Goal: Task Accomplishment & Management: Use online tool/utility

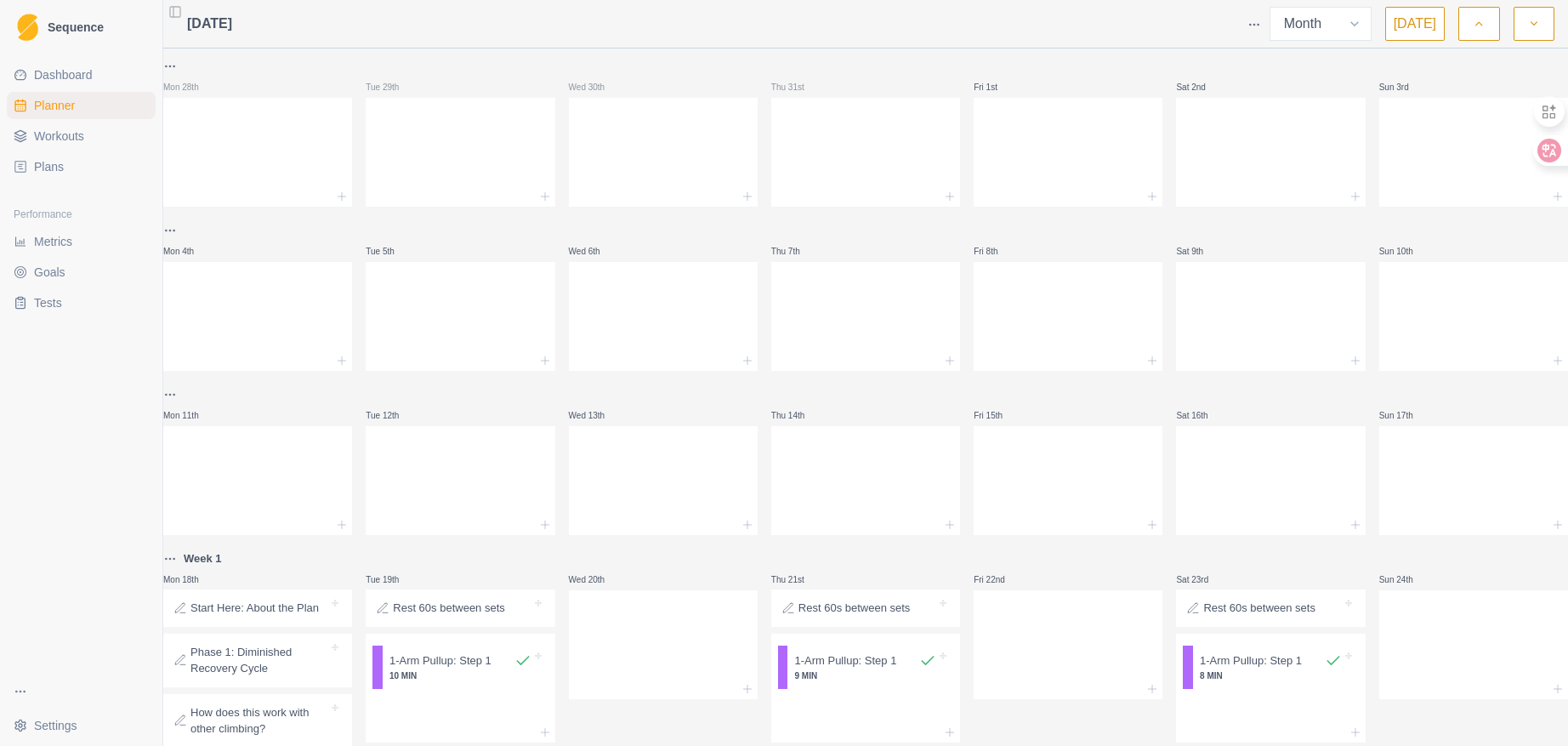
select select "month"
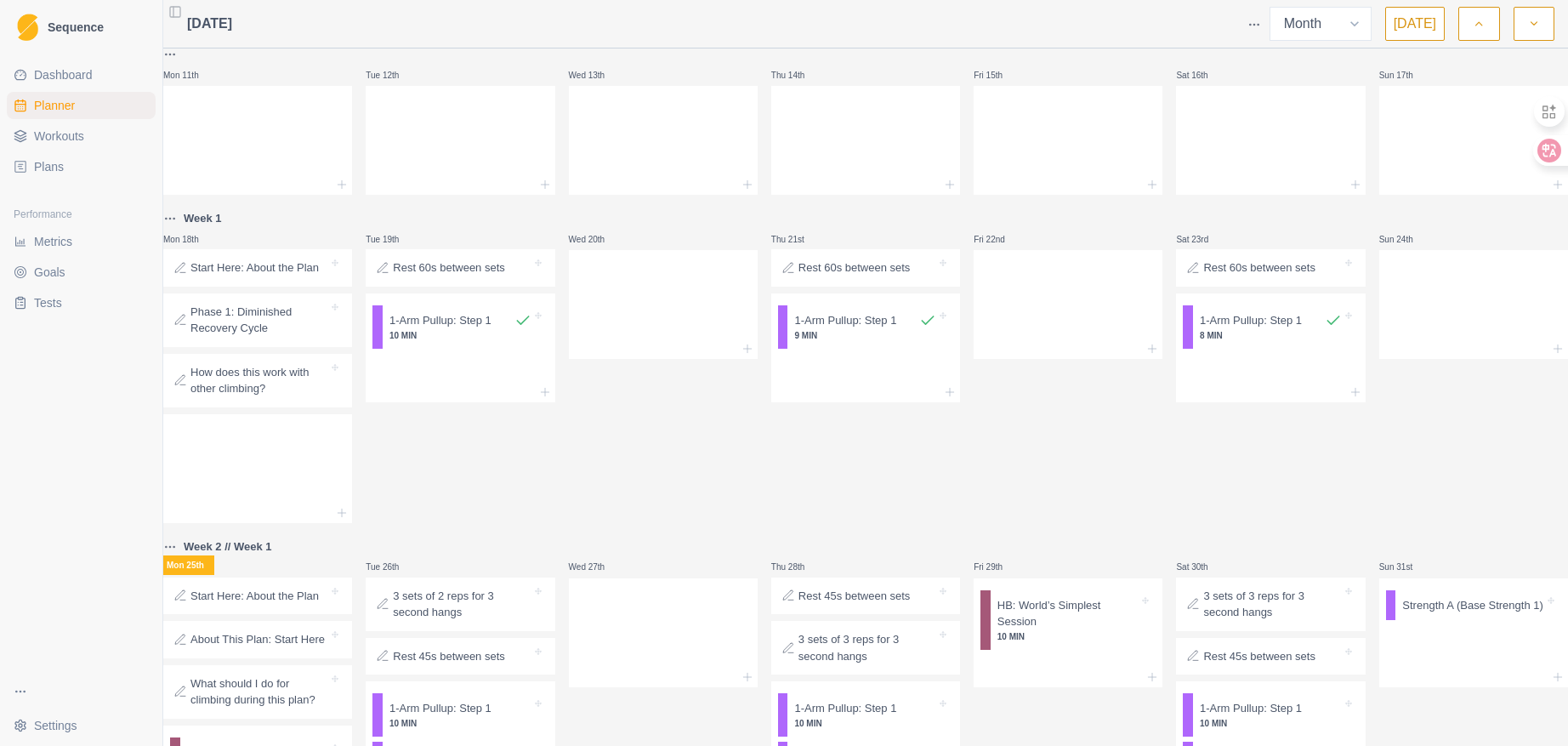
scroll to position [487, 0]
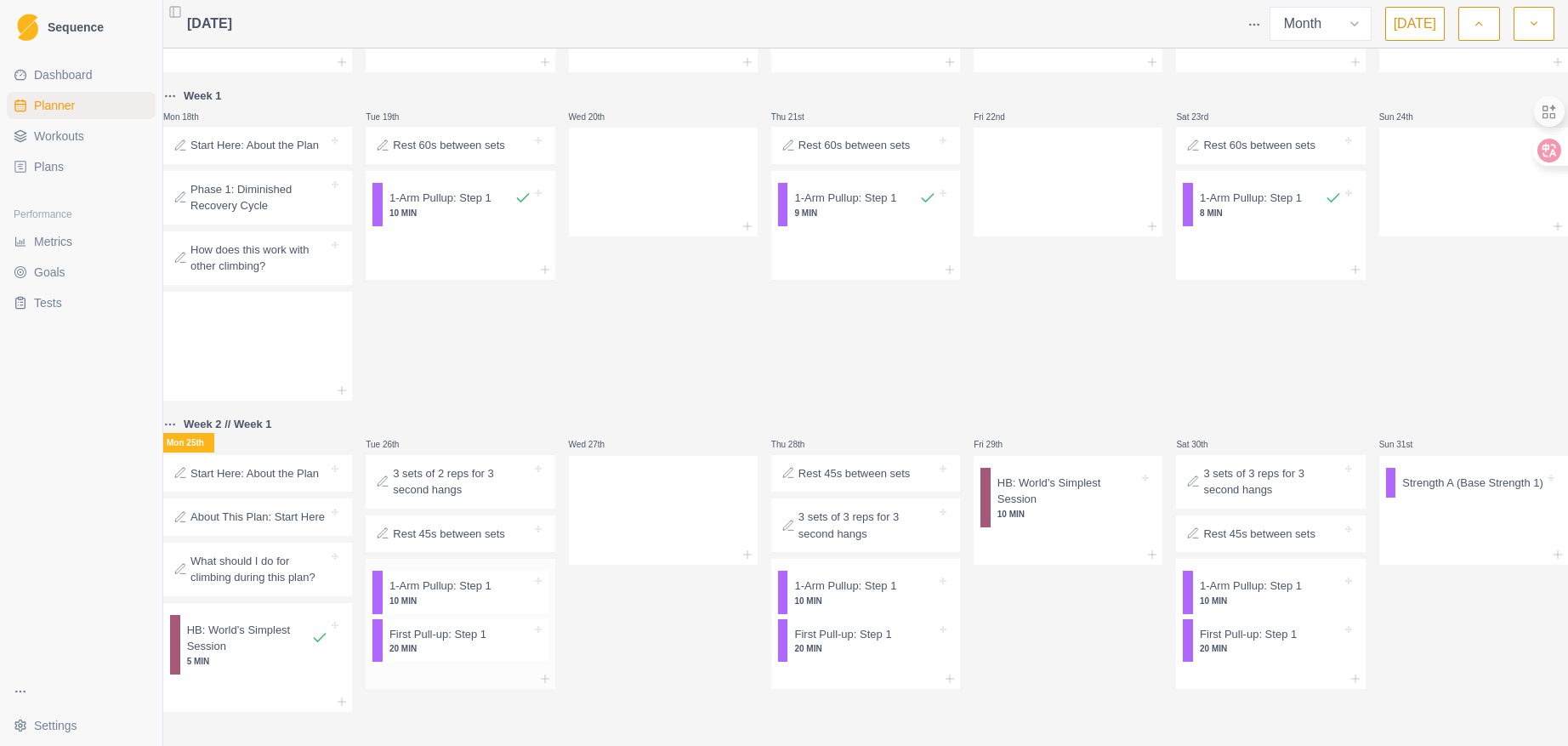
click at [465, 643] on p "20 MIN" at bounding box center [461, 649] width 142 height 12
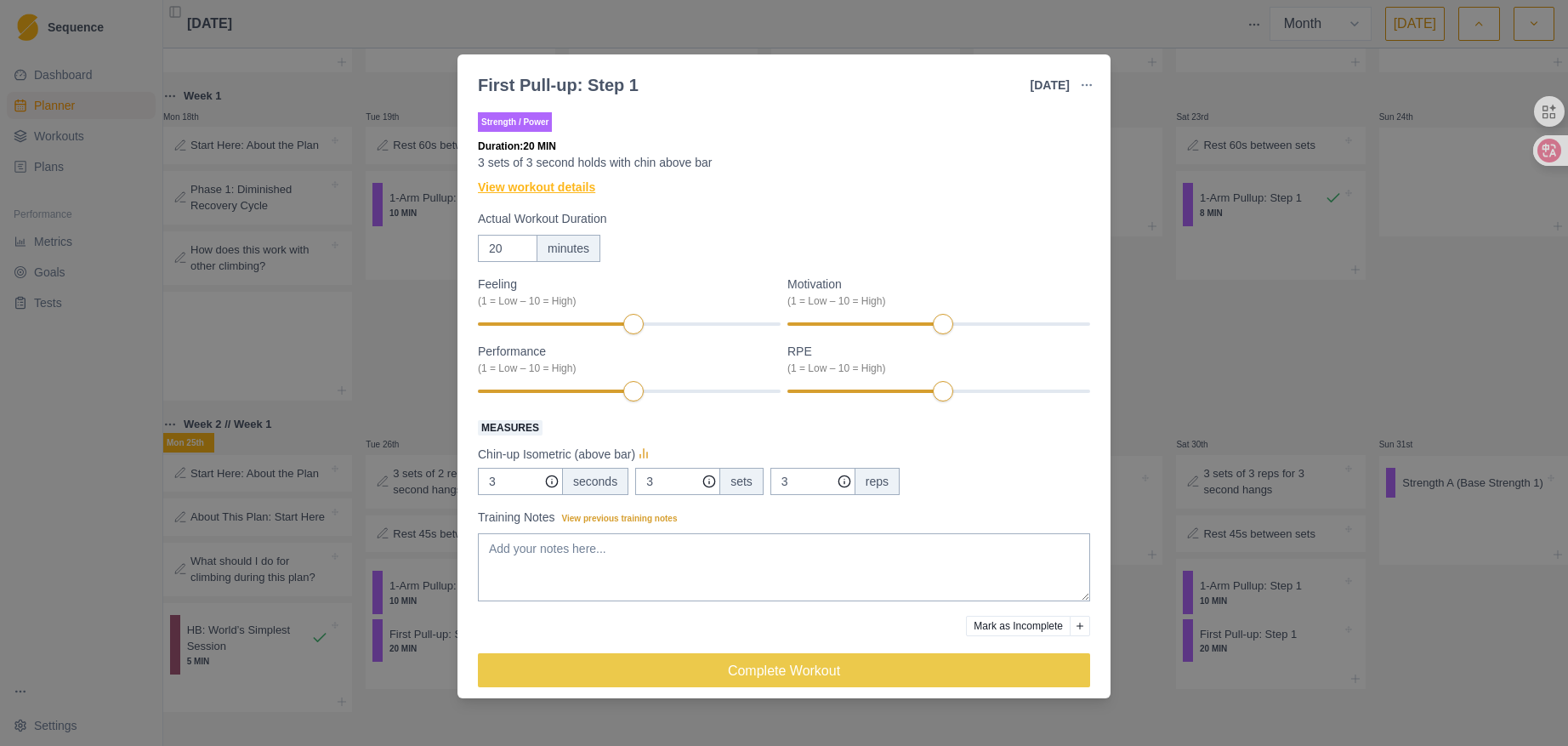
click at [569, 188] on link "View workout details" at bounding box center [537, 188] width 117 height 18
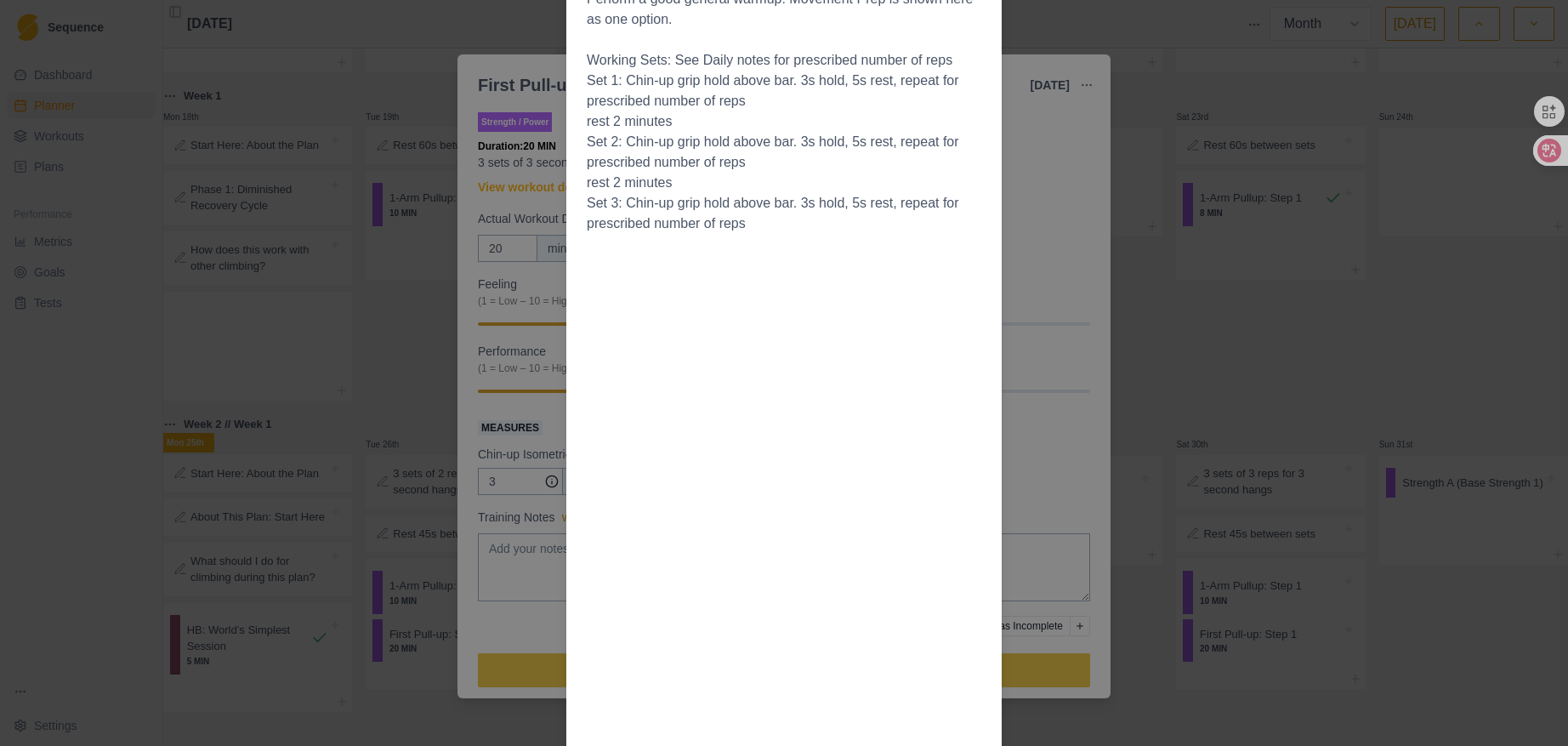
scroll to position [25, 0]
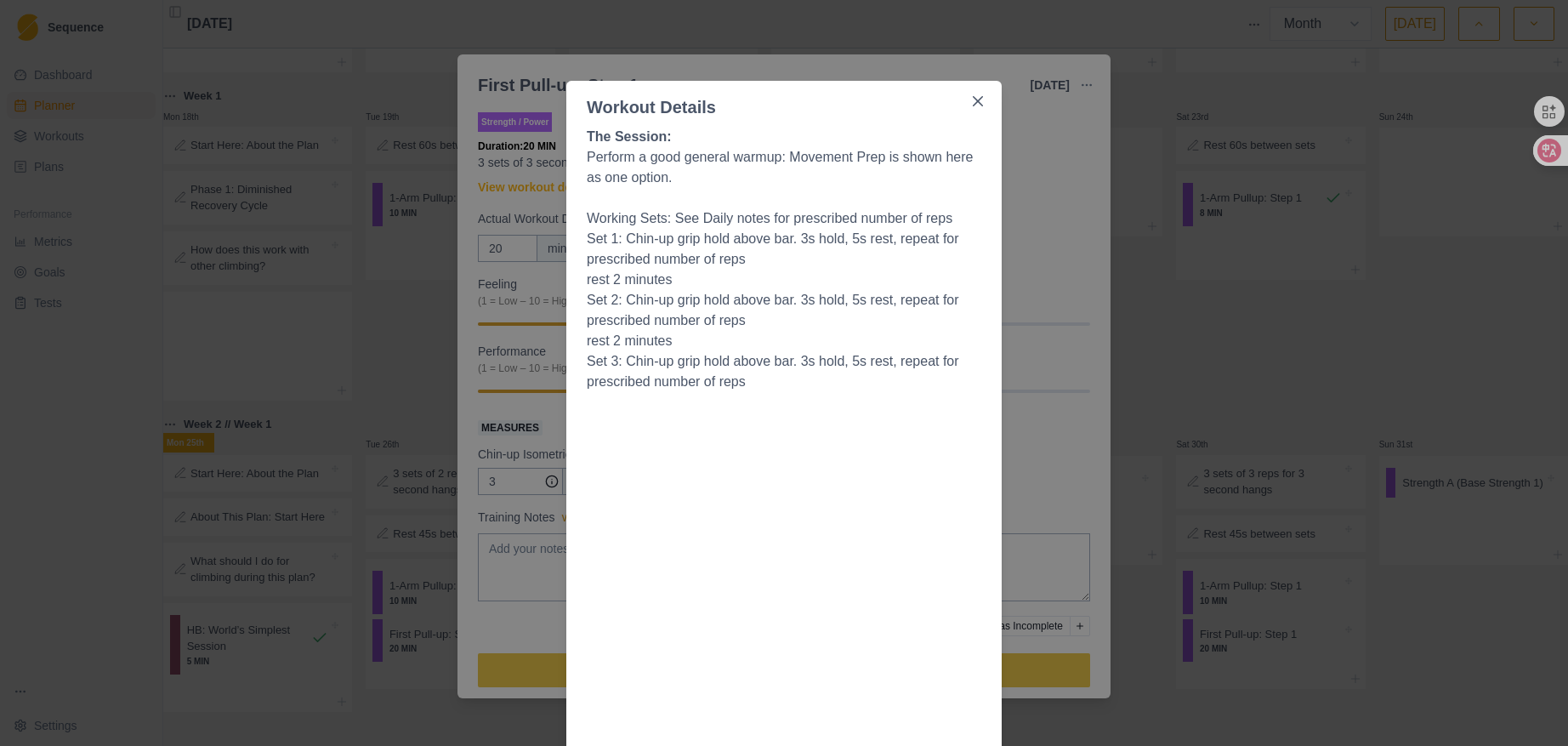
click at [1042, 284] on div "Workout Details The Session: Perform a good general warmup: Movement Prep is sh…" at bounding box center [784, 373] width 1568 height 746
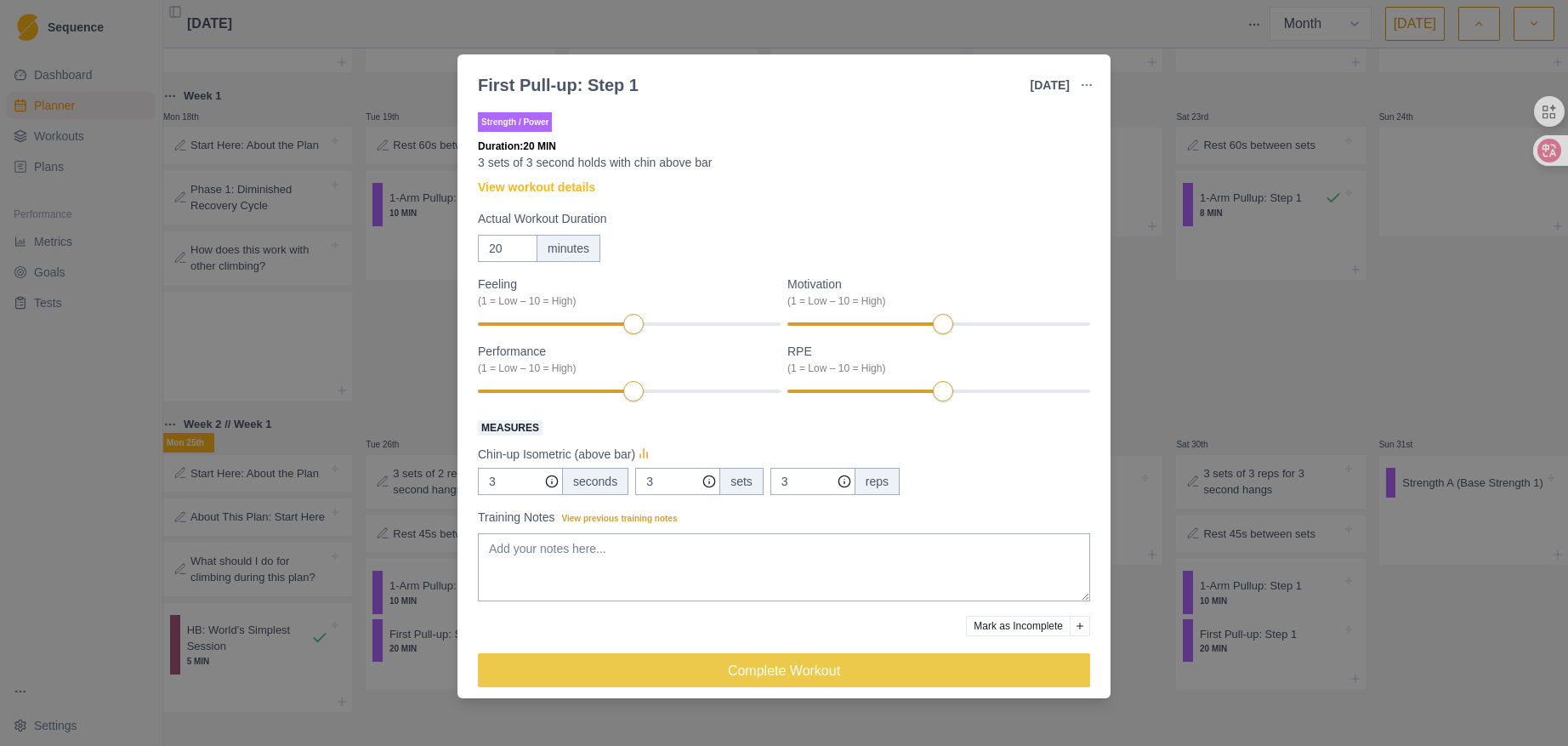
click at [1128, 40] on div "First Pull-up: Step 1 [DATE] Link To Goal View Workout Metrics Edit Original Wo…" at bounding box center [784, 373] width 1568 height 746
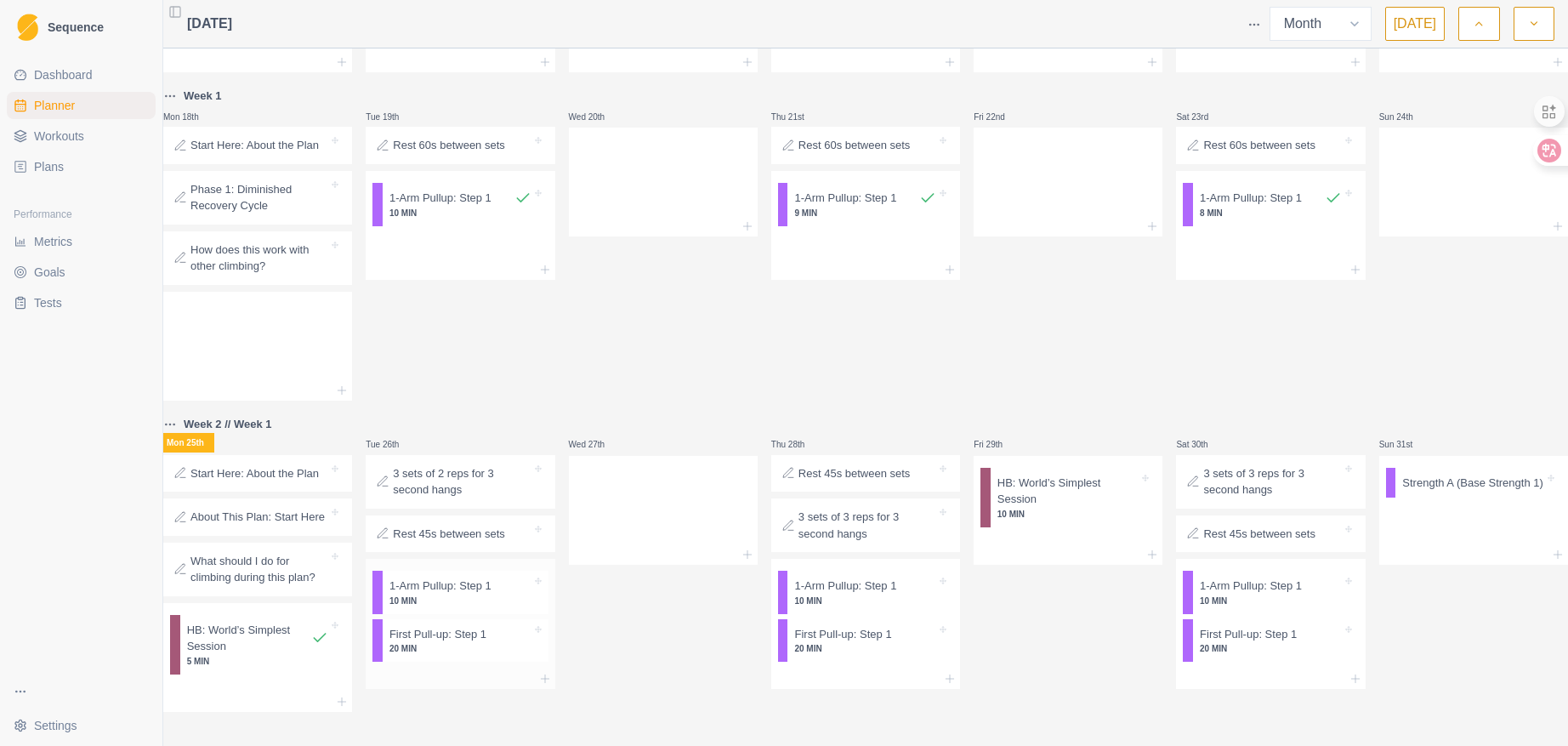
click at [462, 643] on p "20 MIN" at bounding box center [461, 649] width 142 height 12
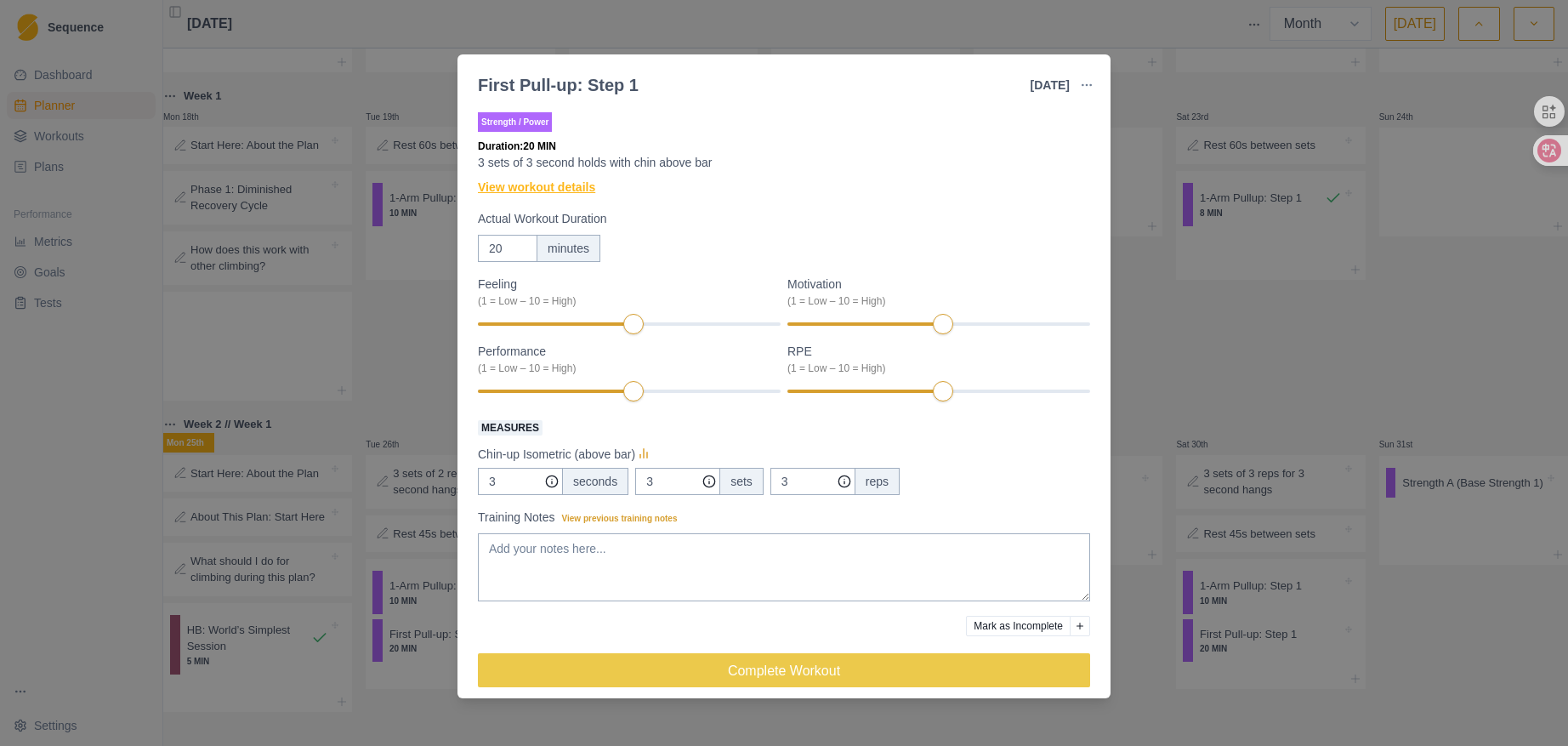
click at [529, 184] on link "View workout details" at bounding box center [537, 188] width 117 height 18
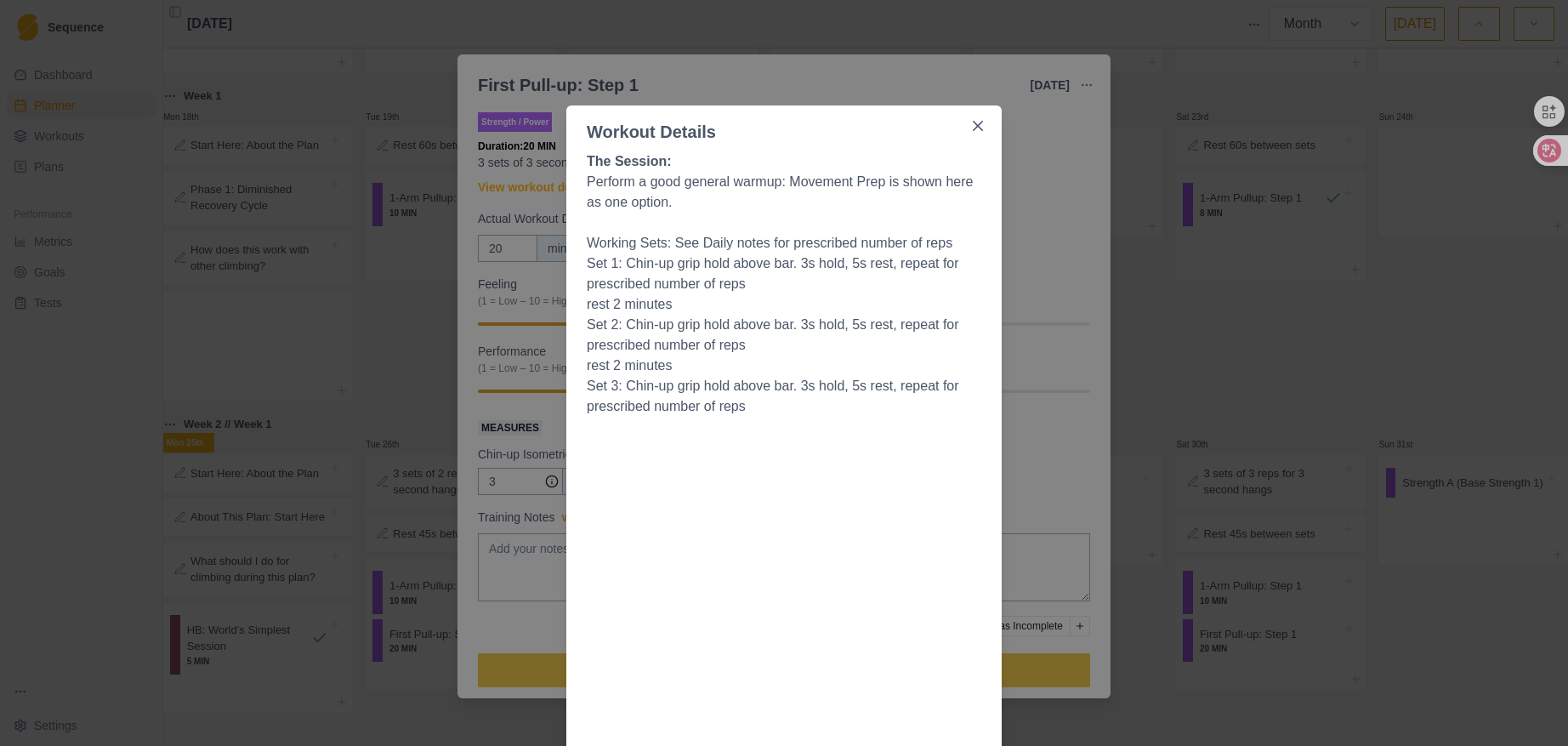
click at [1081, 167] on div "Workout Details The Session: Perform a good general warmup: Movement Prep is sh…" at bounding box center [784, 373] width 1568 height 746
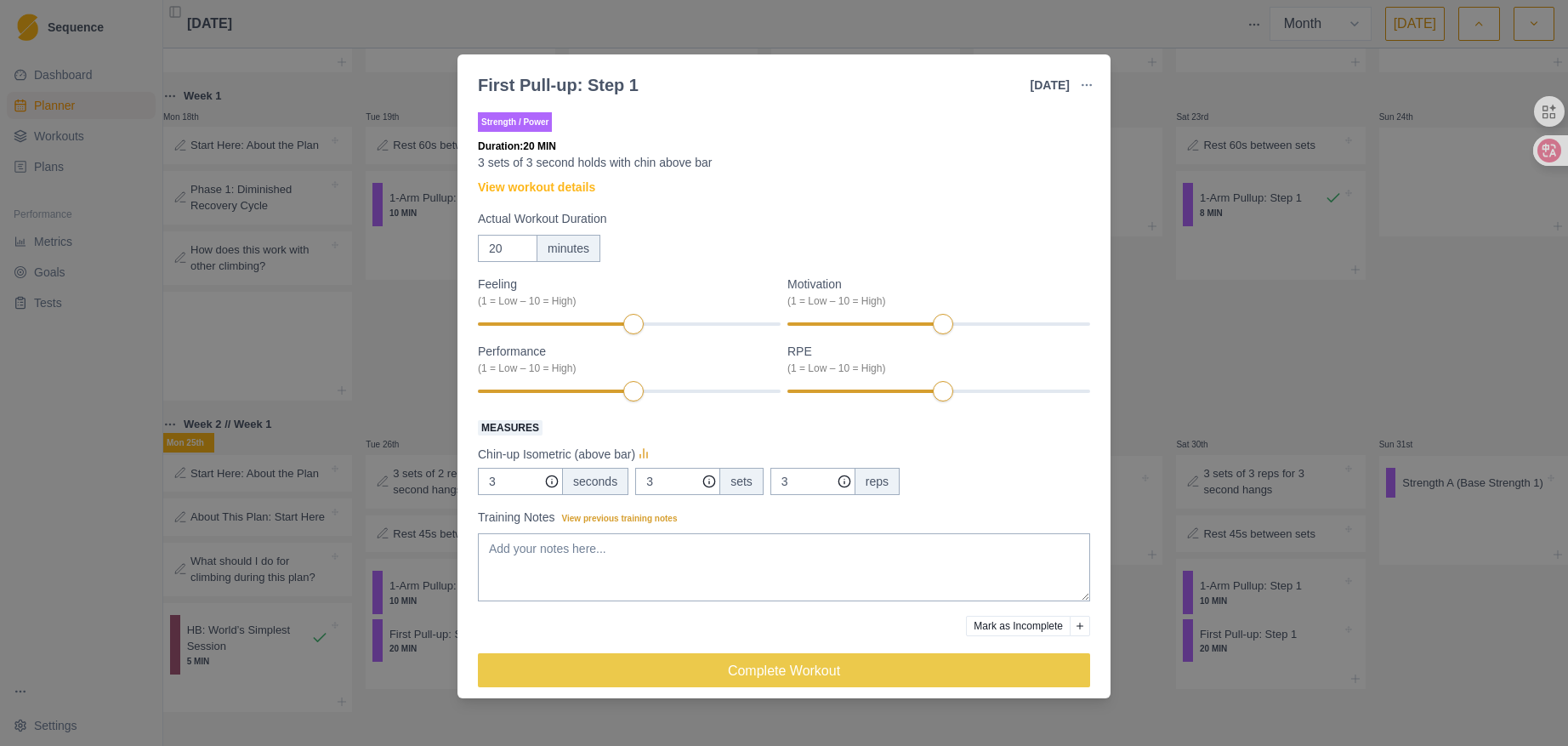
click at [1168, 51] on div "First Pull-up: Step 1 [DATE] Link To Goal View Workout Metrics Edit Original Wo…" at bounding box center [784, 373] width 1568 height 746
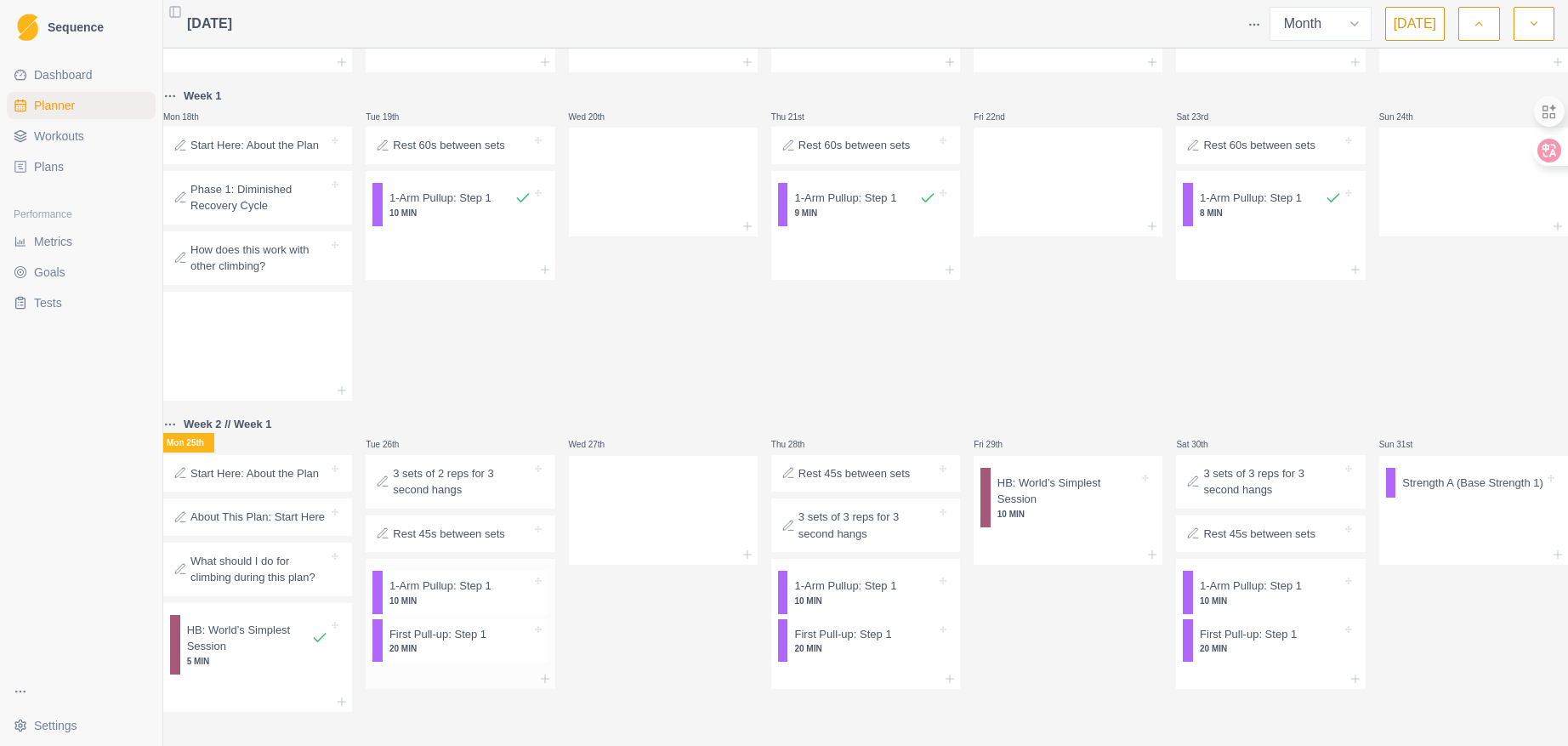
click at [440, 578] on p "1-Arm Pullup: Step 1" at bounding box center [440, 586] width 102 height 17
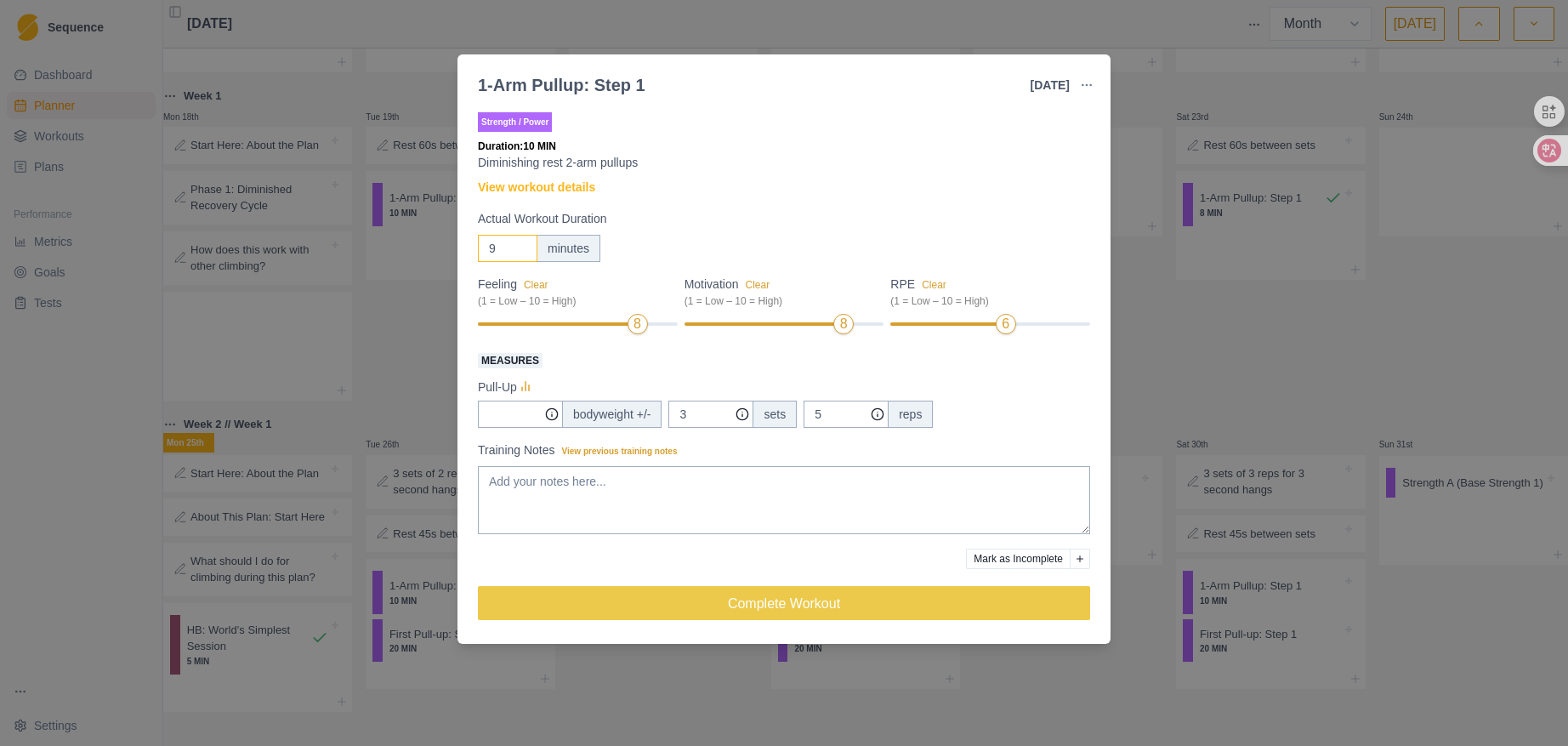
click at [519, 250] on input "9" at bounding box center [507, 248] width 60 height 28
click at [519, 250] on input "8" at bounding box center [507, 248] width 60 height 28
click at [519, 250] on input "7" at bounding box center [507, 248] width 60 height 28
click at [519, 250] on input "6" at bounding box center [507, 248] width 60 height 28
type input "5"
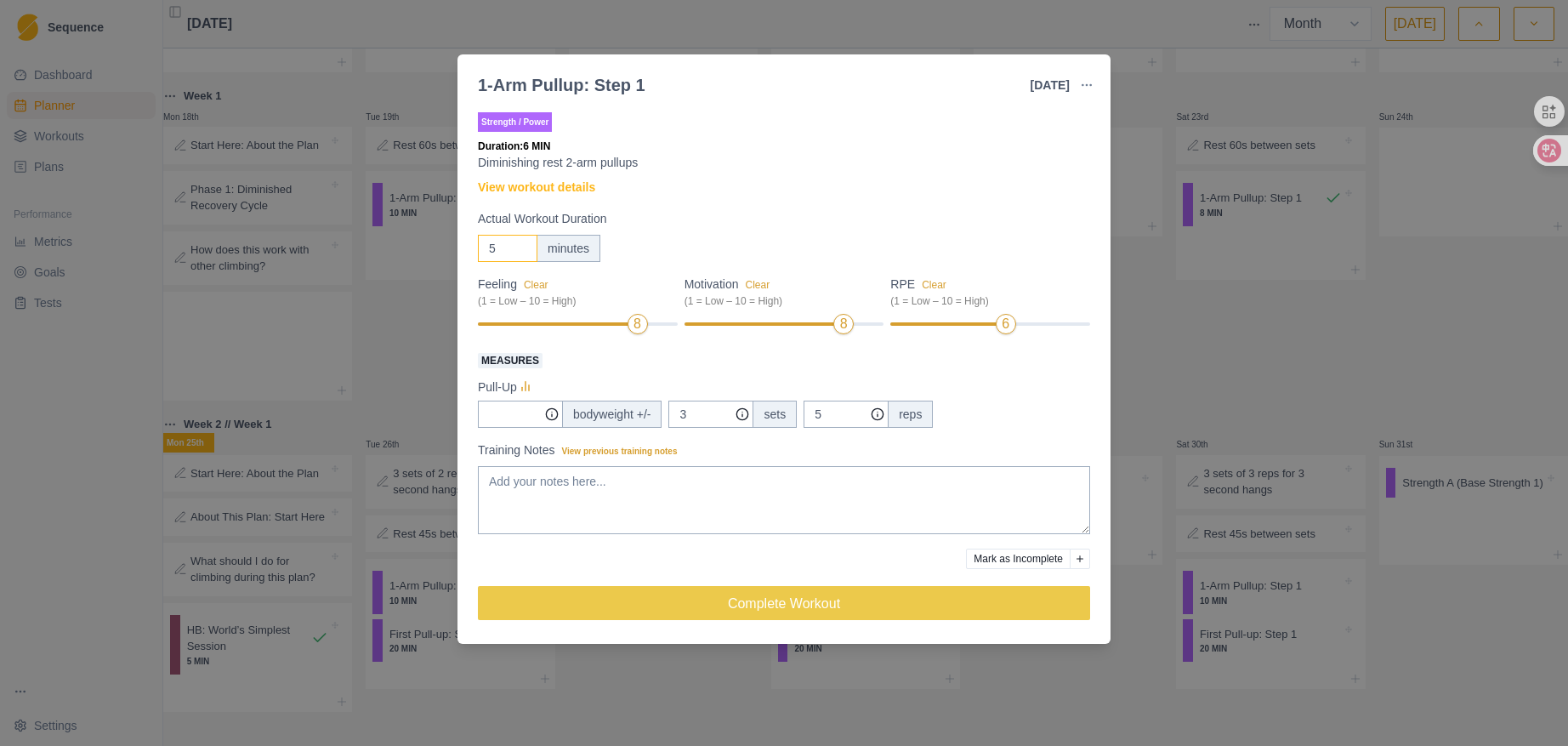
click at [519, 250] on input "5" at bounding box center [507, 248] width 60 height 28
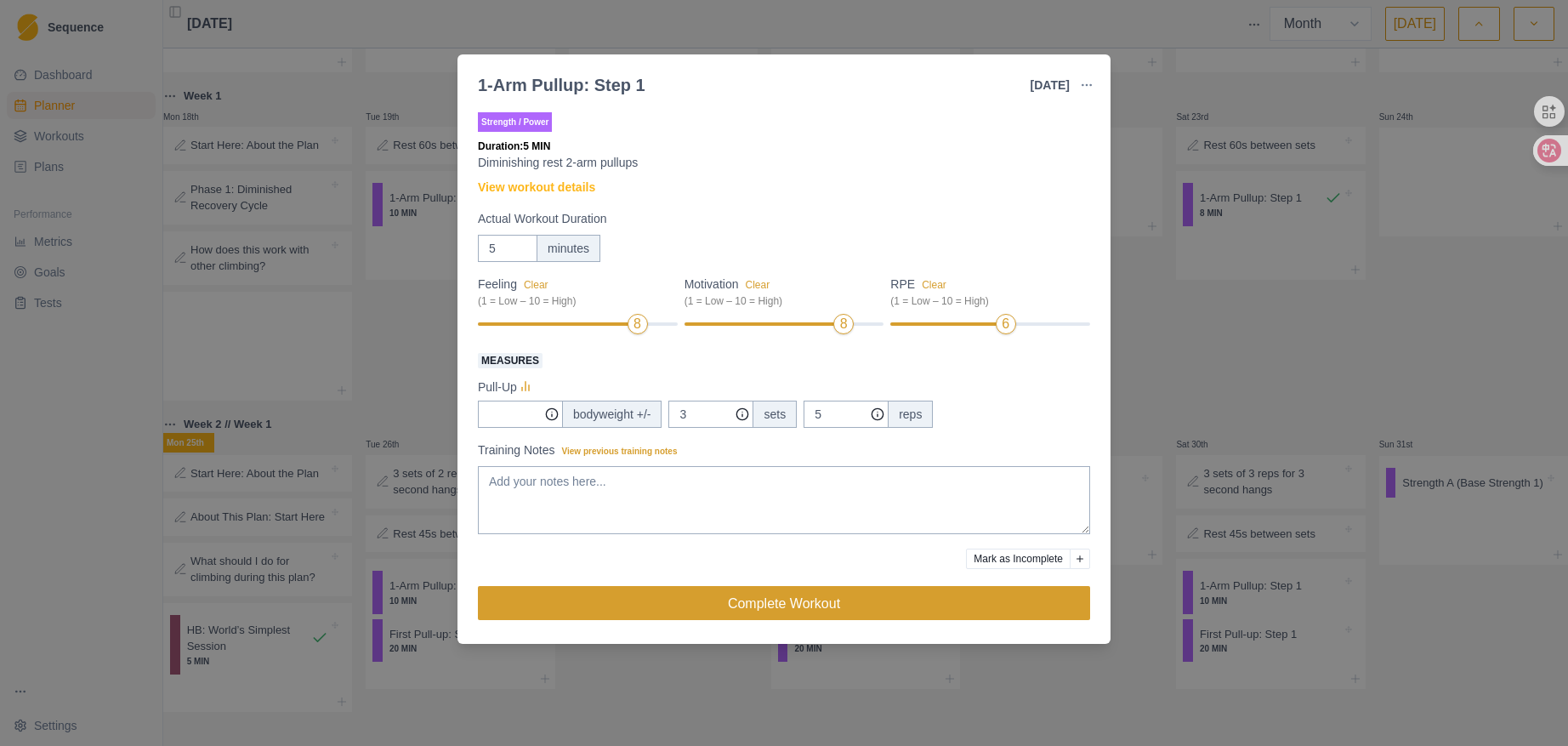
click at [851, 598] on button "Complete Workout" at bounding box center [784, 604] width 612 height 34
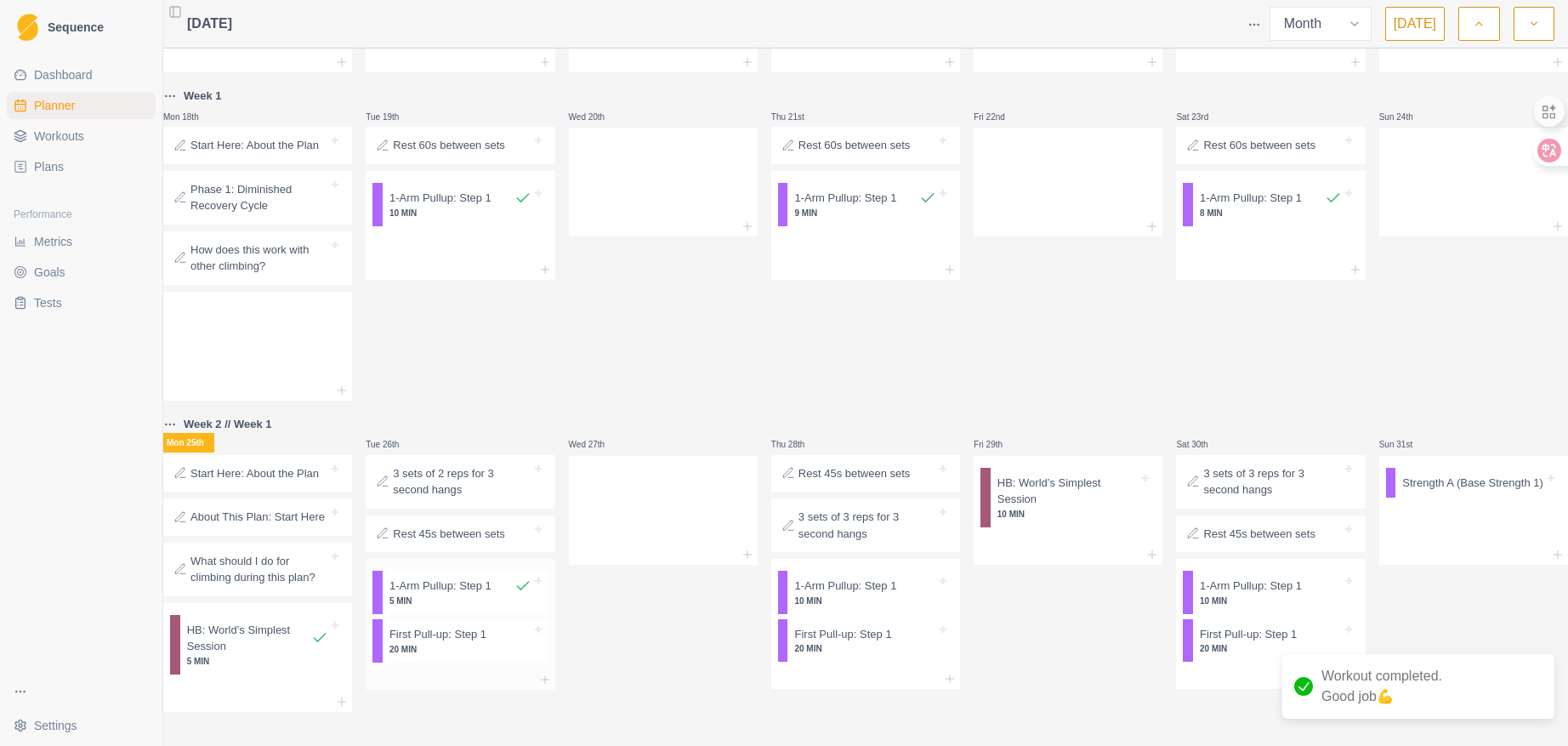
click at [463, 644] on p "20 MIN" at bounding box center [461, 650] width 142 height 12
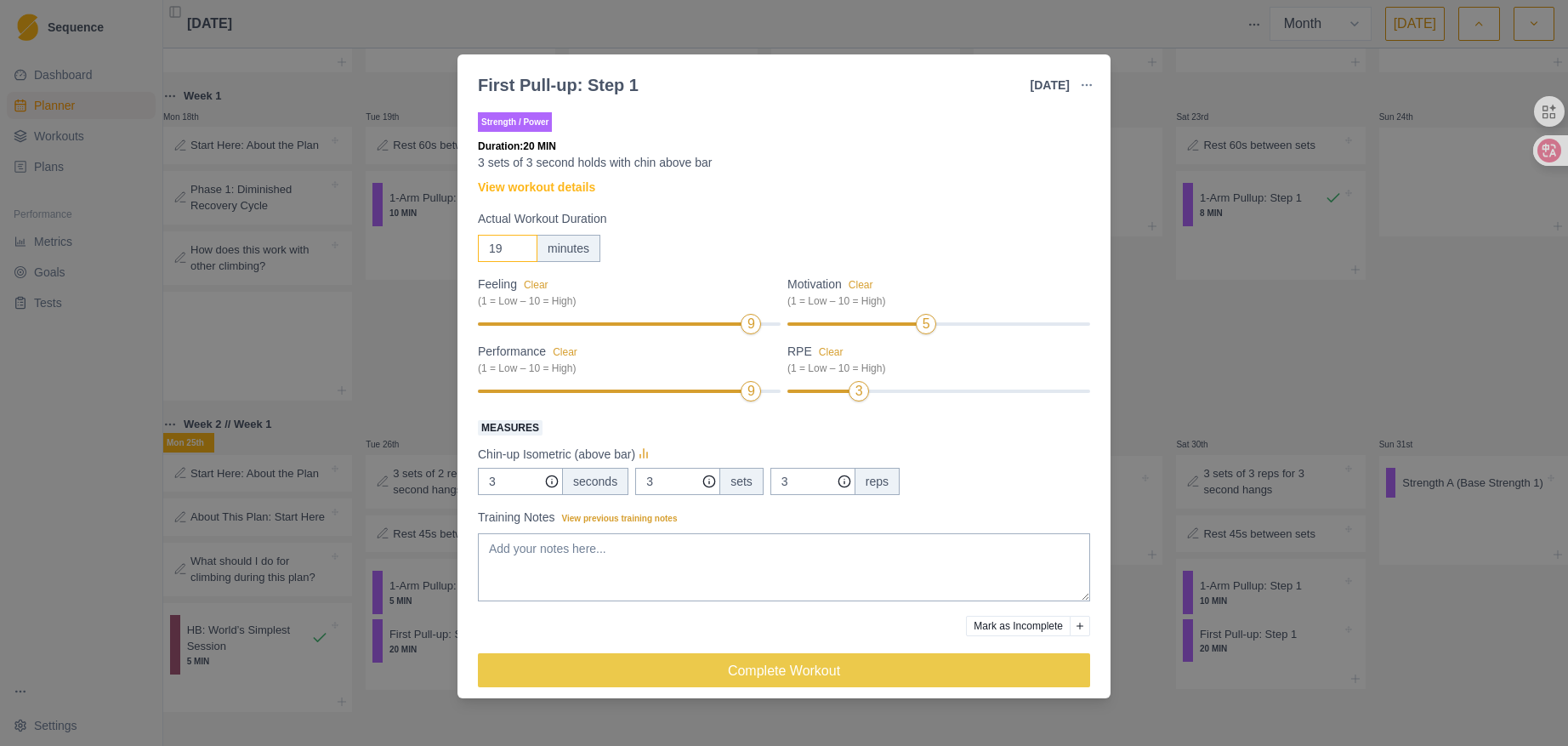
click at [522, 250] on input "19" at bounding box center [507, 248] width 60 height 28
click at [522, 250] on input "18" at bounding box center [507, 248] width 60 height 28
click at [522, 250] on input "17" at bounding box center [507, 248] width 60 height 28
click at [522, 250] on input "16" at bounding box center [507, 248] width 60 height 28
click at [522, 250] on input "15" at bounding box center [507, 248] width 60 height 28
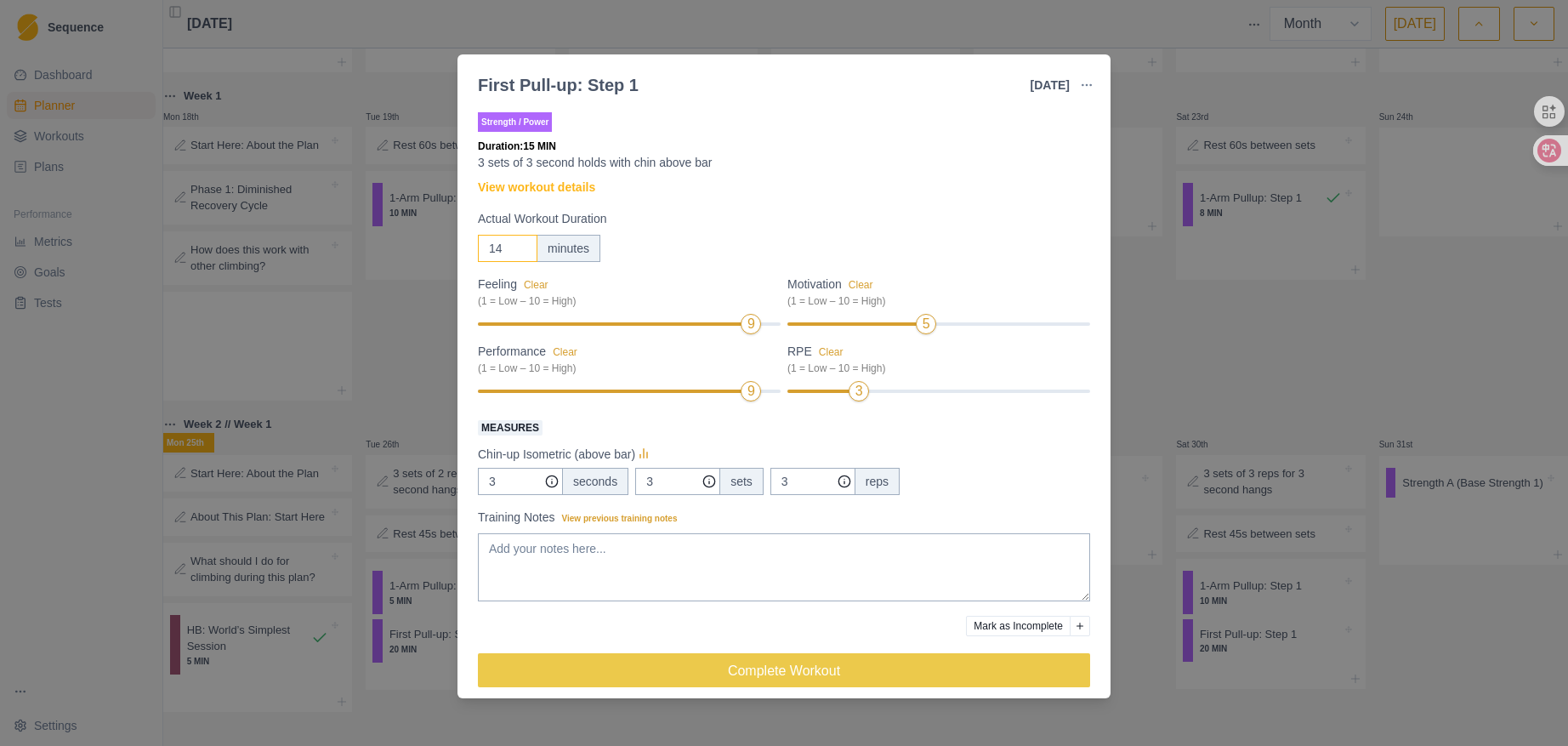
click at [522, 250] on input "14" at bounding box center [507, 248] width 60 height 28
click at [522, 250] on input "1" at bounding box center [507, 248] width 60 height 28
click at [517, 243] on input "2" at bounding box center [507, 248] width 60 height 28
click at [517, 243] on input "3" at bounding box center [507, 248] width 60 height 28
type input "4"
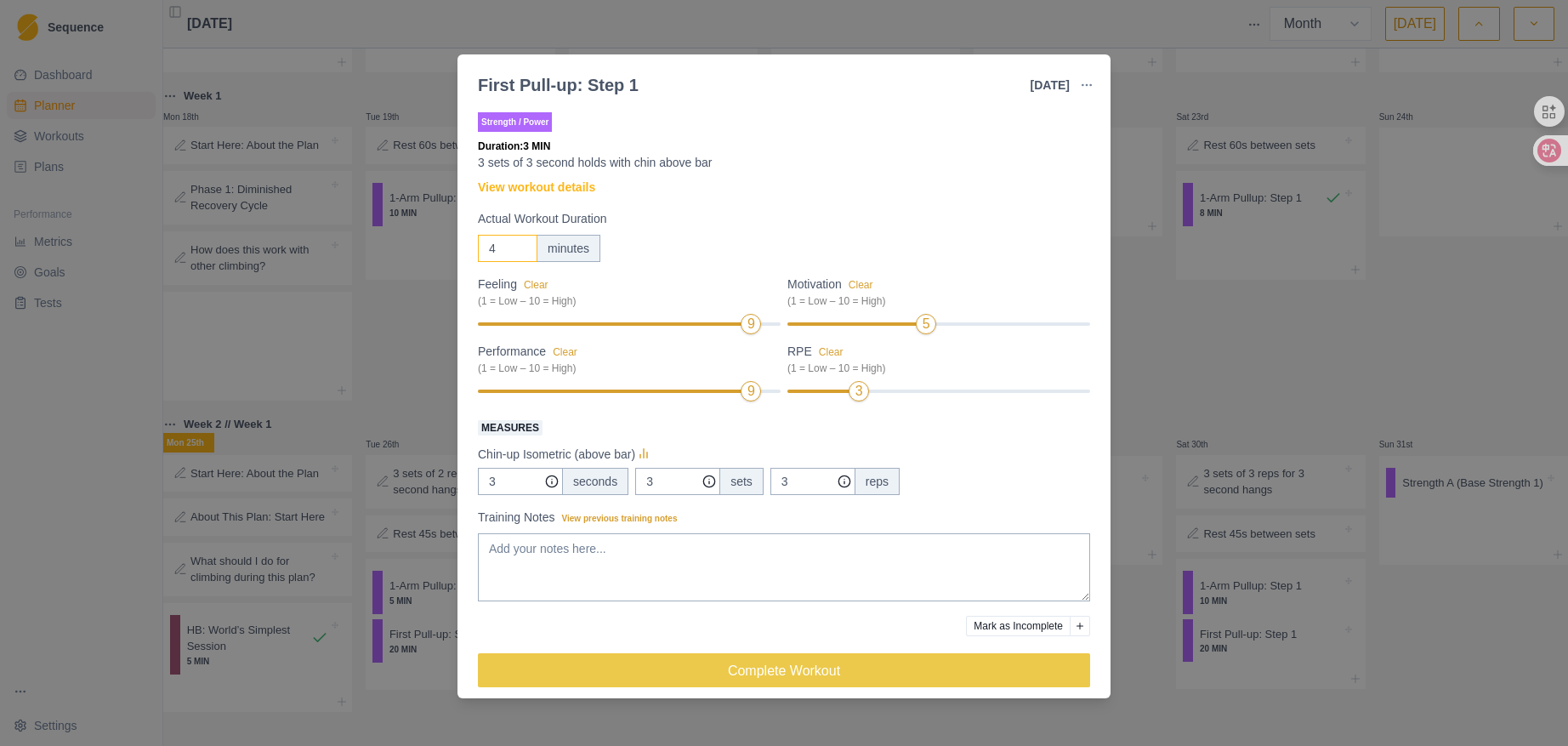
click at [517, 243] on input "4" at bounding box center [507, 248] width 60 height 28
click at [821, 481] on input "3" at bounding box center [813, 482] width 85 height 28
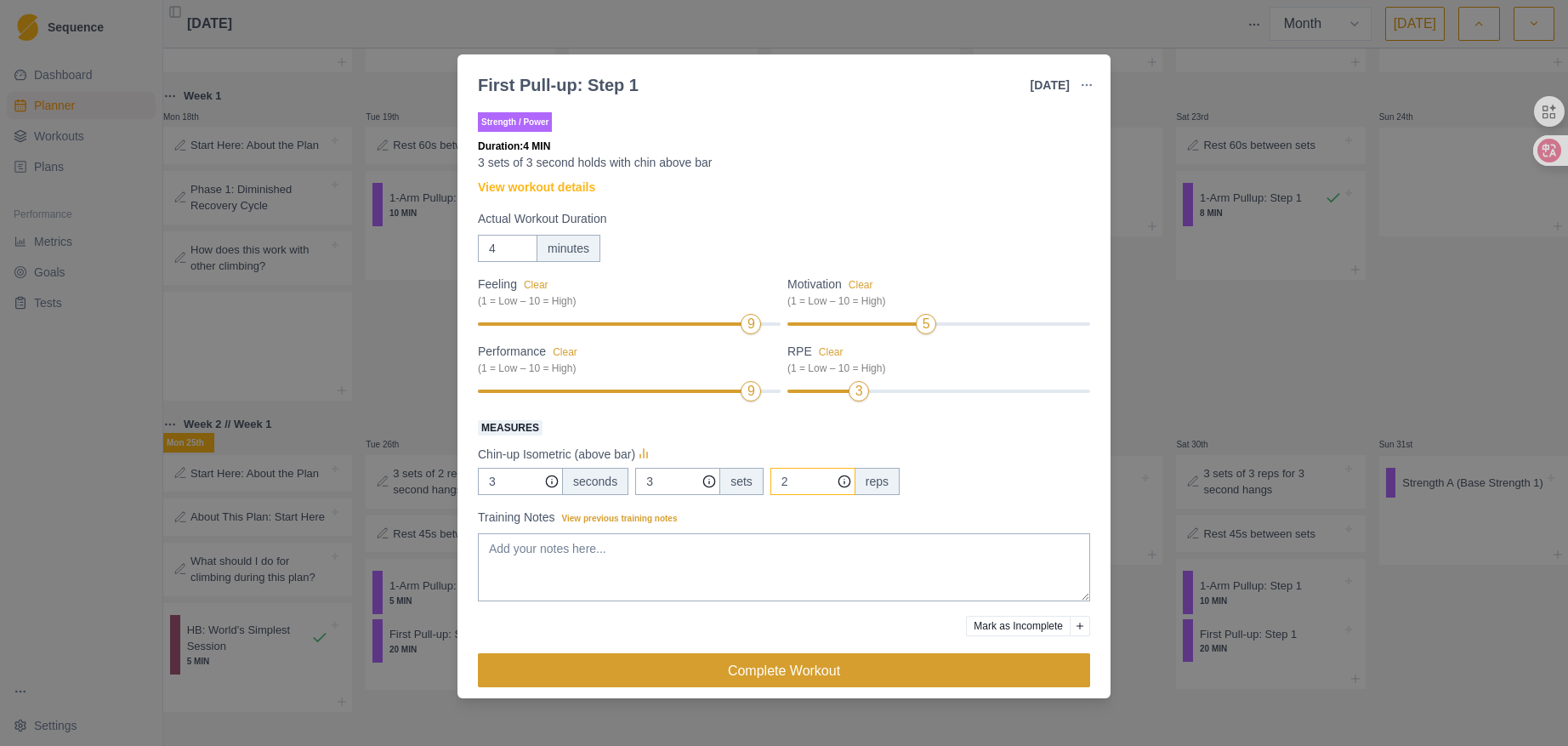
type input "2"
click at [933, 665] on button "Complete Workout" at bounding box center [784, 670] width 612 height 34
